Goal: Task Accomplishment & Management: Manage account settings

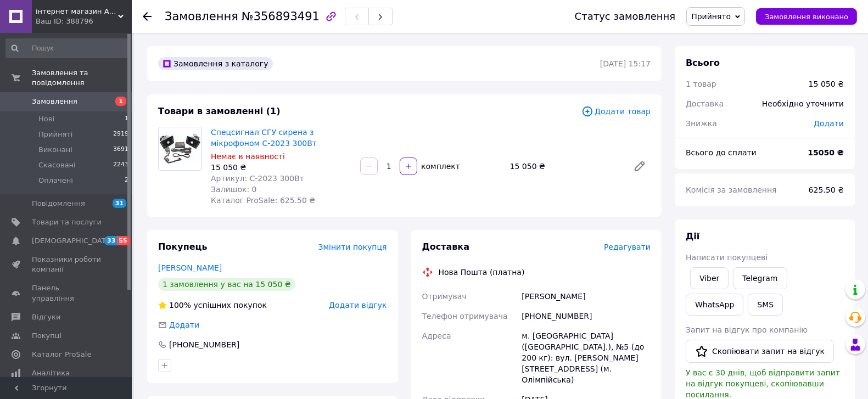
click at [55, 97] on span "Замовлення" at bounding box center [55, 102] width 46 height 10
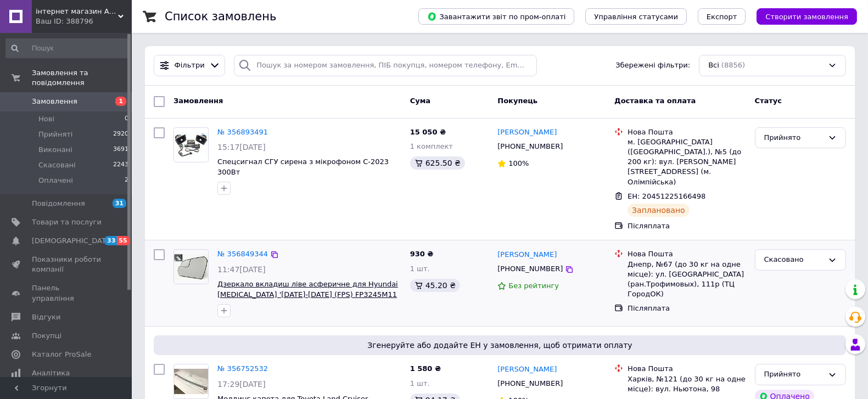
scroll to position [244, 0]
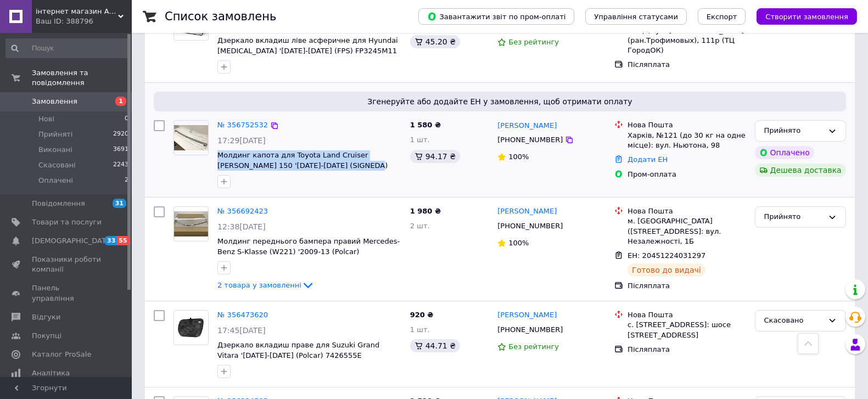
drag, startPoint x: 348, startPoint y: 148, endPoint x: 211, endPoint y: 128, distance: 137.6
click at [213, 129] on div "№ 356752532 17:29[DATE] Молдинг капота для Toyota Land Cruiser [PERSON_NAME] 15…" at bounding box center [309, 154] width 193 height 77
copy span "Молдинг капота для Toyota Land Cruiser [PERSON_NAME] 150 '[DATE]-[DATE] (SIGNED…"
click at [530, 161] on div "[PERSON_NAME] [PHONE_NUMBER] 100%" at bounding box center [551, 154] width 117 height 77
click at [565, 136] on icon at bounding box center [569, 140] width 9 height 9
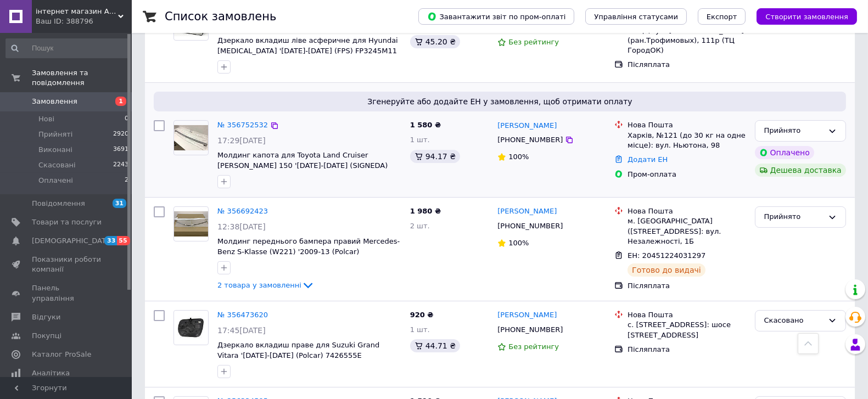
drag, startPoint x: 563, startPoint y: 103, endPoint x: 499, endPoint y: 96, distance: 64.6
click at [499, 93] on div "Згенеруйте або додайте ЕН у замовлення, щоб отримати оплату № 356752532 17:29[D…" at bounding box center [500, 140] width 710 height 114
copy link "[PERSON_NAME]"
drag, startPoint x: 649, startPoint y: 114, endPoint x: 628, endPoint y: 119, distance: 22.4
click at [628, 131] on div "Харків, №121 (до 30 кг на одне місце): вул. Ньютона, 98" at bounding box center [687, 141] width 118 height 20
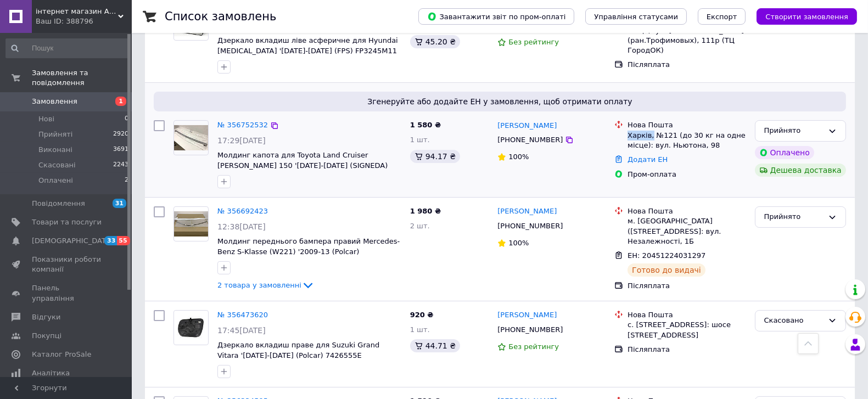
copy div "Харків,"
click at [655, 155] on link "Додати ЕН" at bounding box center [648, 159] width 40 height 8
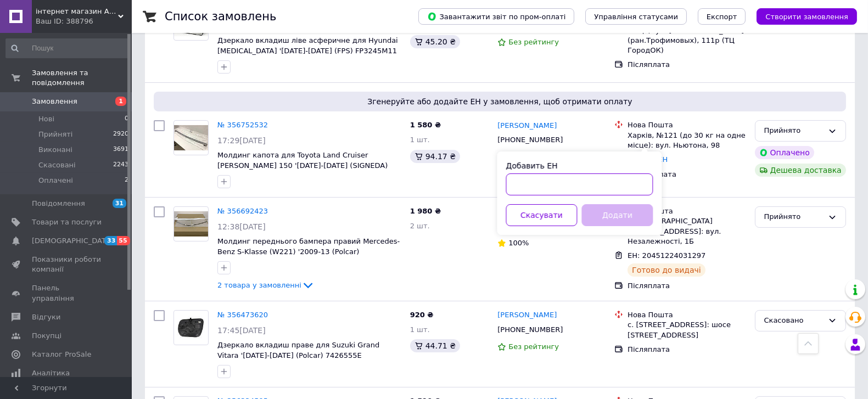
paste input "20451225221578"
type input "20451225221578"
click at [607, 212] on button "Додати" at bounding box center [616, 215] width 71 height 22
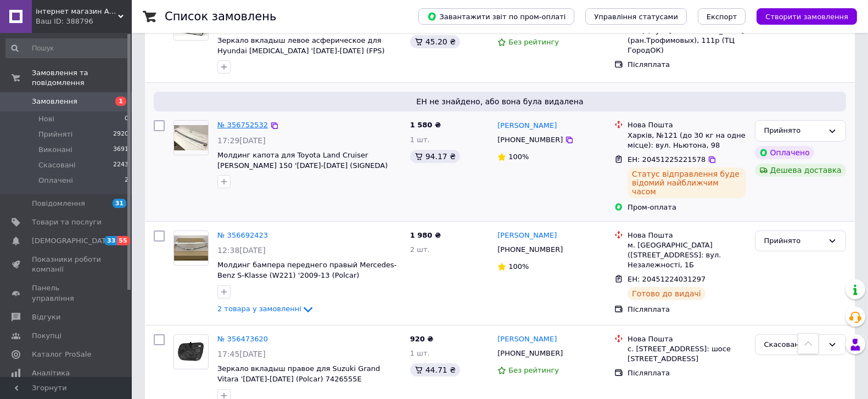
click at [256, 121] on link "№ 356752532" at bounding box center [242, 125] width 51 height 8
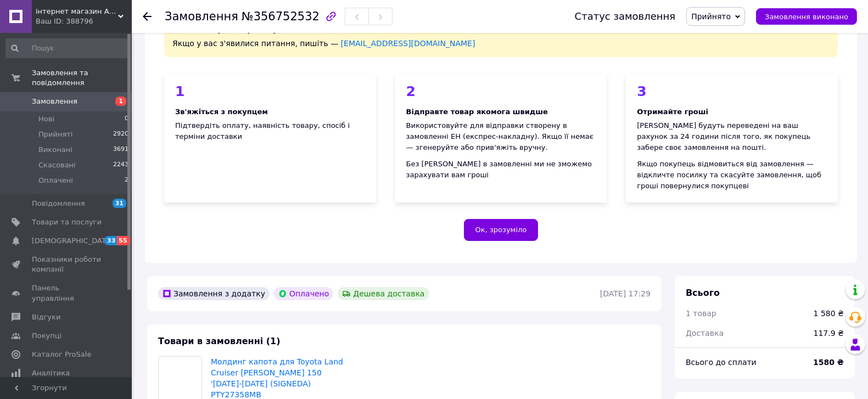
scroll to position [244, 0]
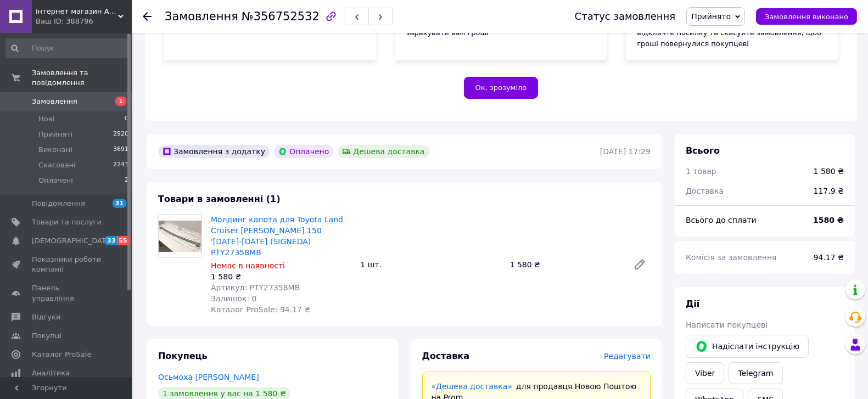
click at [74, 97] on span "Замовлення" at bounding box center [67, 102] width 70 height 10
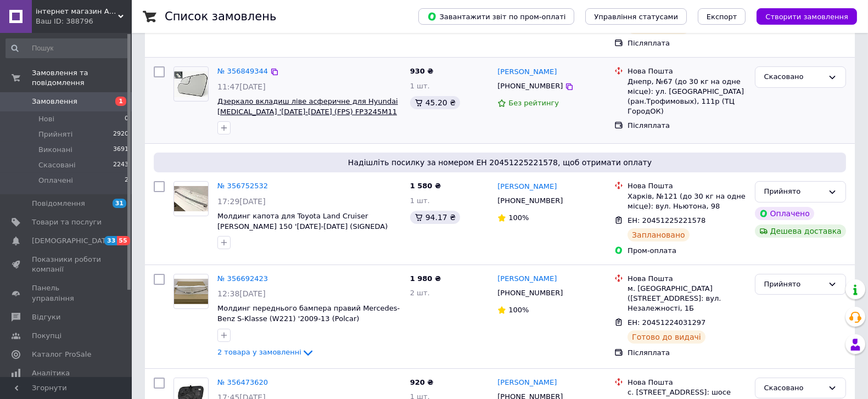
scroll to position [244, 0]
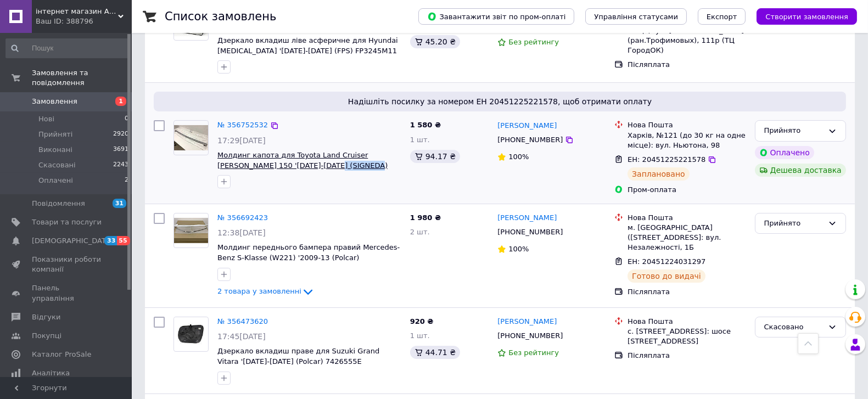
drag, startPoint x: 333, startPoint y: 145, endPoint x: 289, endPoint y: 146, distance: 44.5
click at [289, 150] on span "Молдинг капота для Toyota Land Cruiser [PERSON_NAME] 150 '[DATE]-[DATE] (SIGNED…" at bounding box center [309, 160] width 184 height 20
copy span "PTY27358MB"
